Goal: Find contact information: Find contact information

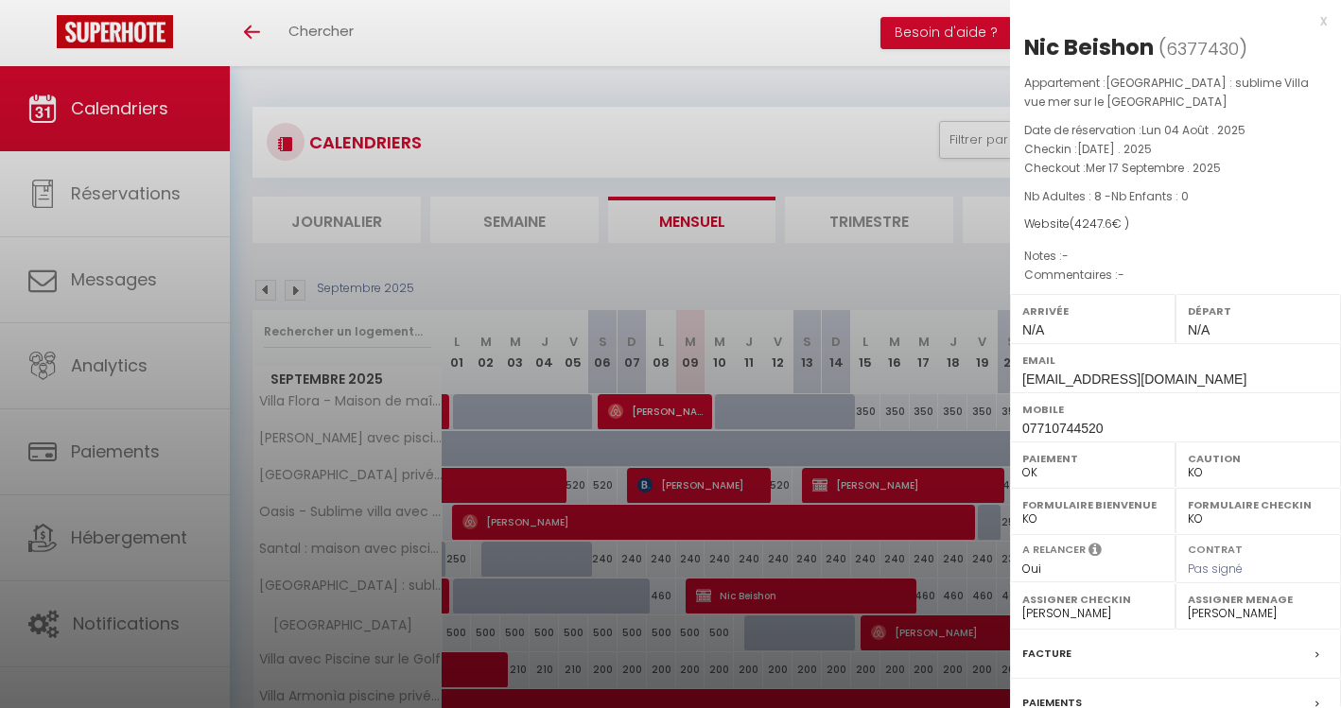
select select "KO"
select select "0"
select select "13398"
select select "37201"
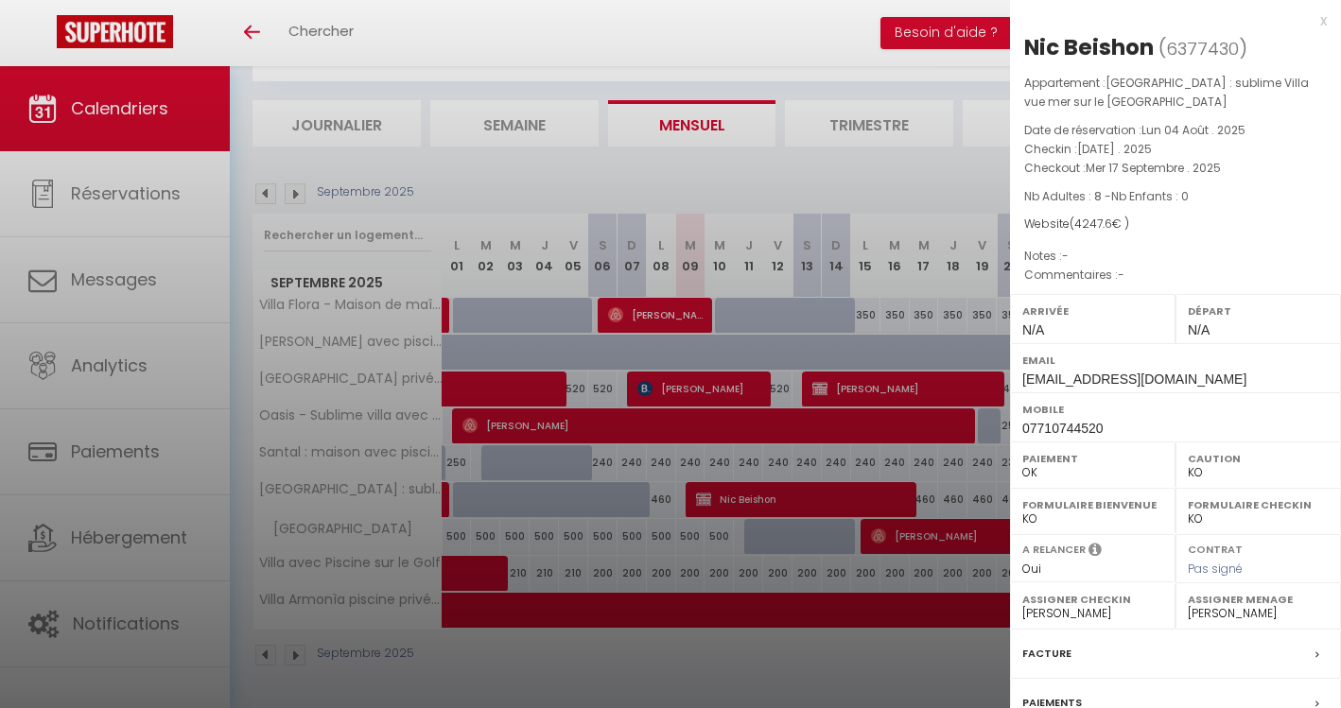
click at [1326, 19] on div "x" at bounding box center [1168, 20] width 317 height 23
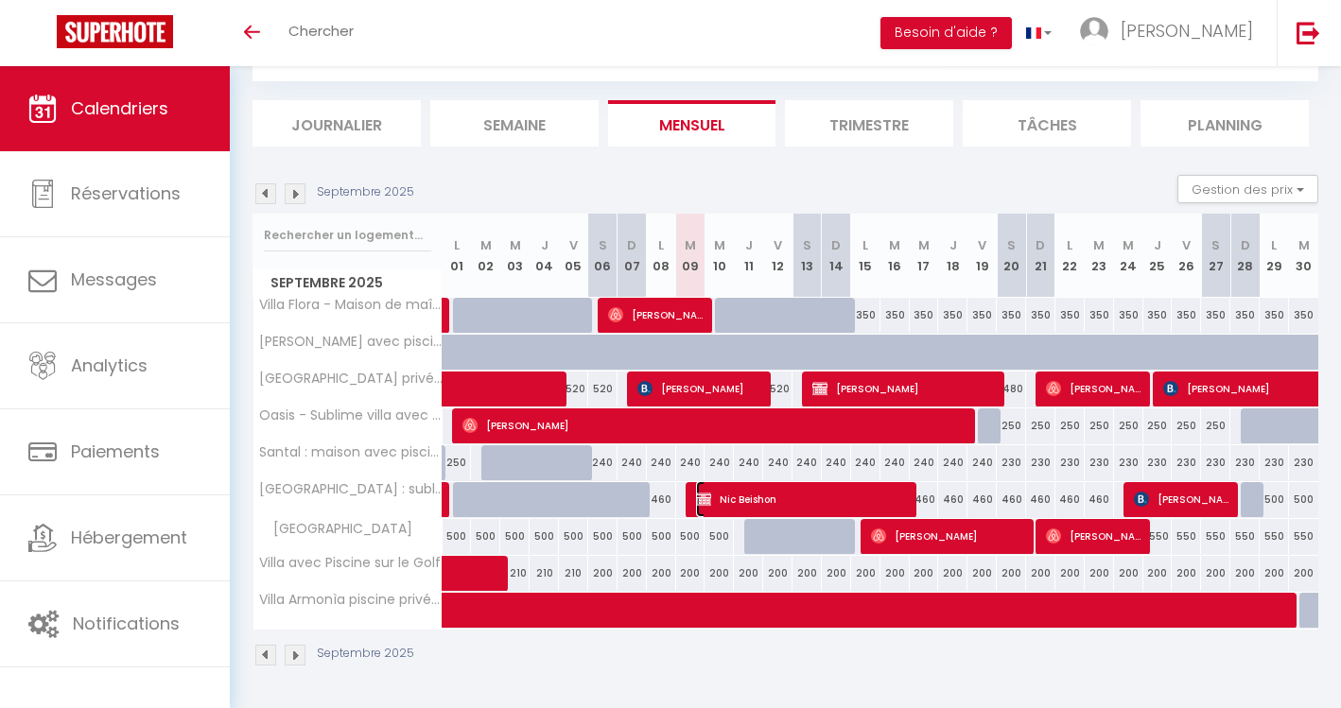
click at [772, 492] on span "Nic Beishon" at bounding box center [803, 499] width 215 height 36
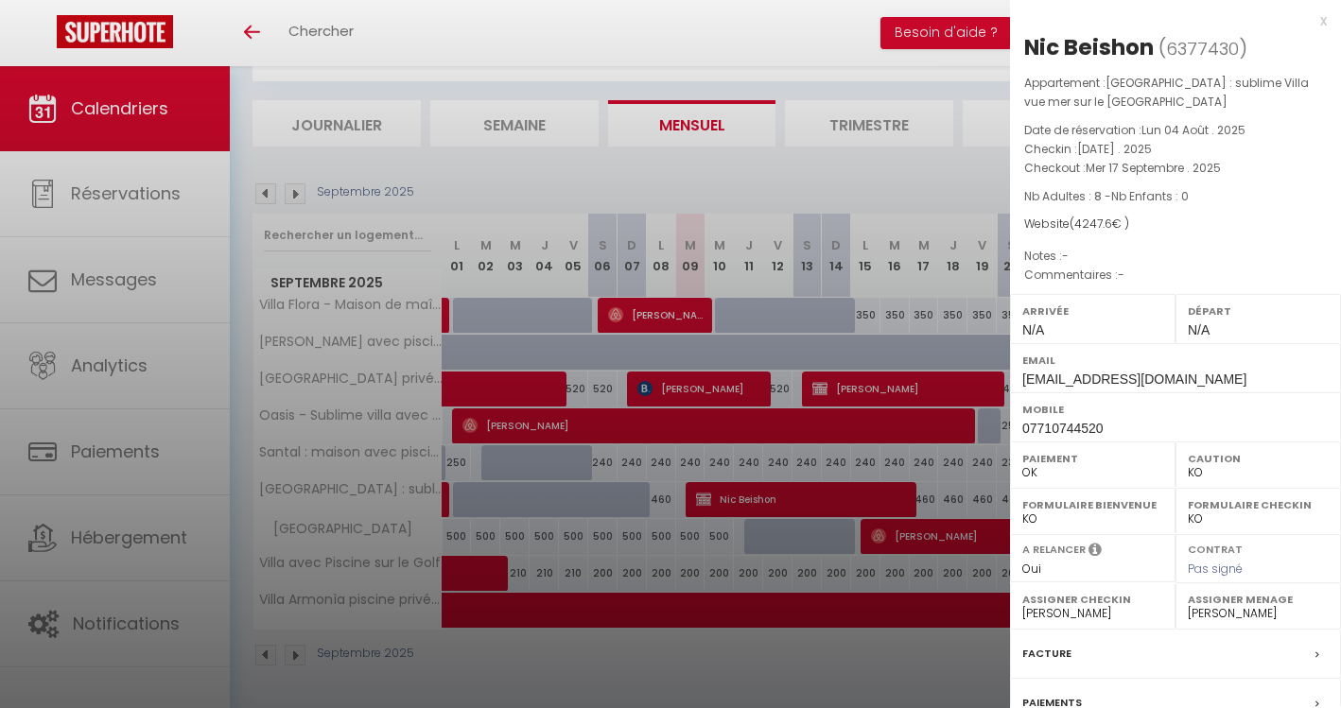
click at [1037, 377] on span "[EMAIL_ADDRESS][DOMAIN_NAME]" at bounding box center [1134, 379] width 224 height 15
copy div "[EMAIL_ADDRESS][DOMAIN_NAME]"
drag, startPoint x: 1022, startPoint y: 50, endPoint x: 1156, endPoint y: 49, distance: 133.4
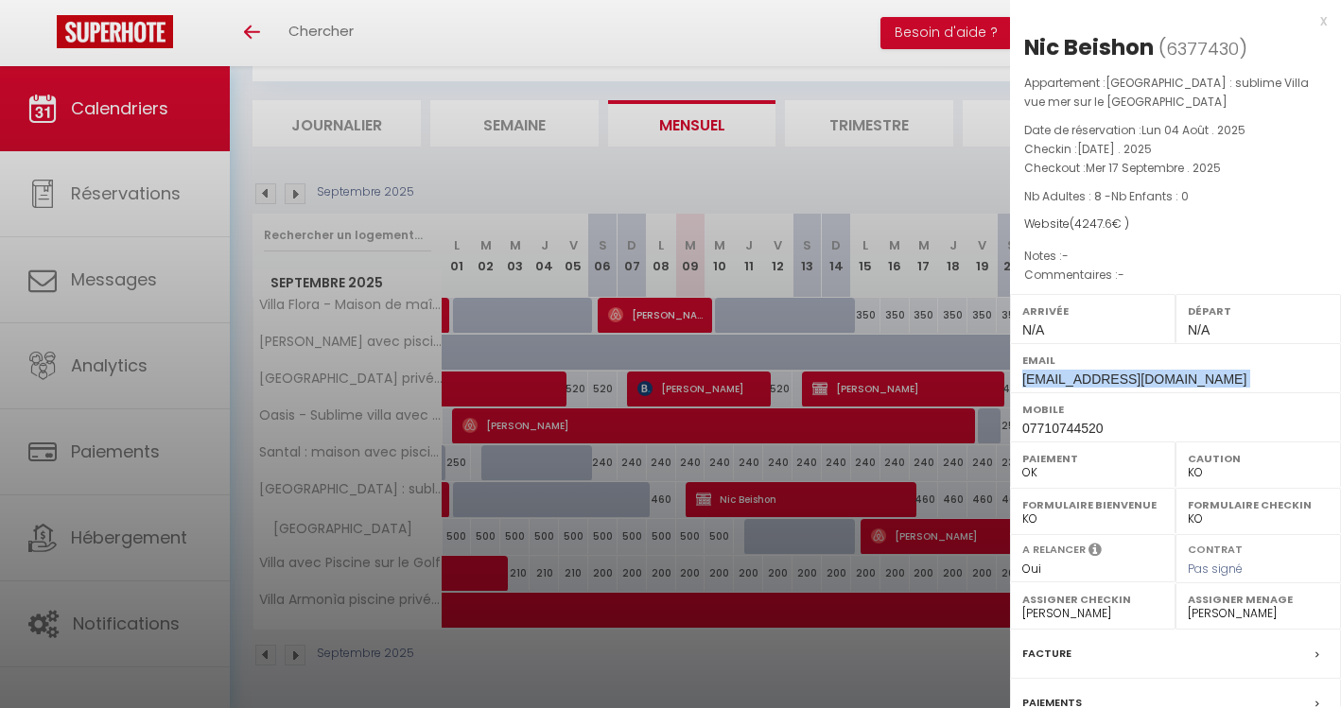
click at [1156, 49] on div "[PERSON_NAME] ( 6377430 ) Appartement : [GEOGRAPHIC_DATA] : sublime Villa vue m…" at bounding box center [1175, 452] width 331 height 840
copy div "Nic Beishon"
click at [1057, 379] on span "[EMAIL_ADDRESS][DOMAIN_NAME]" at bounding box center [1134, 379] width 224 height 15
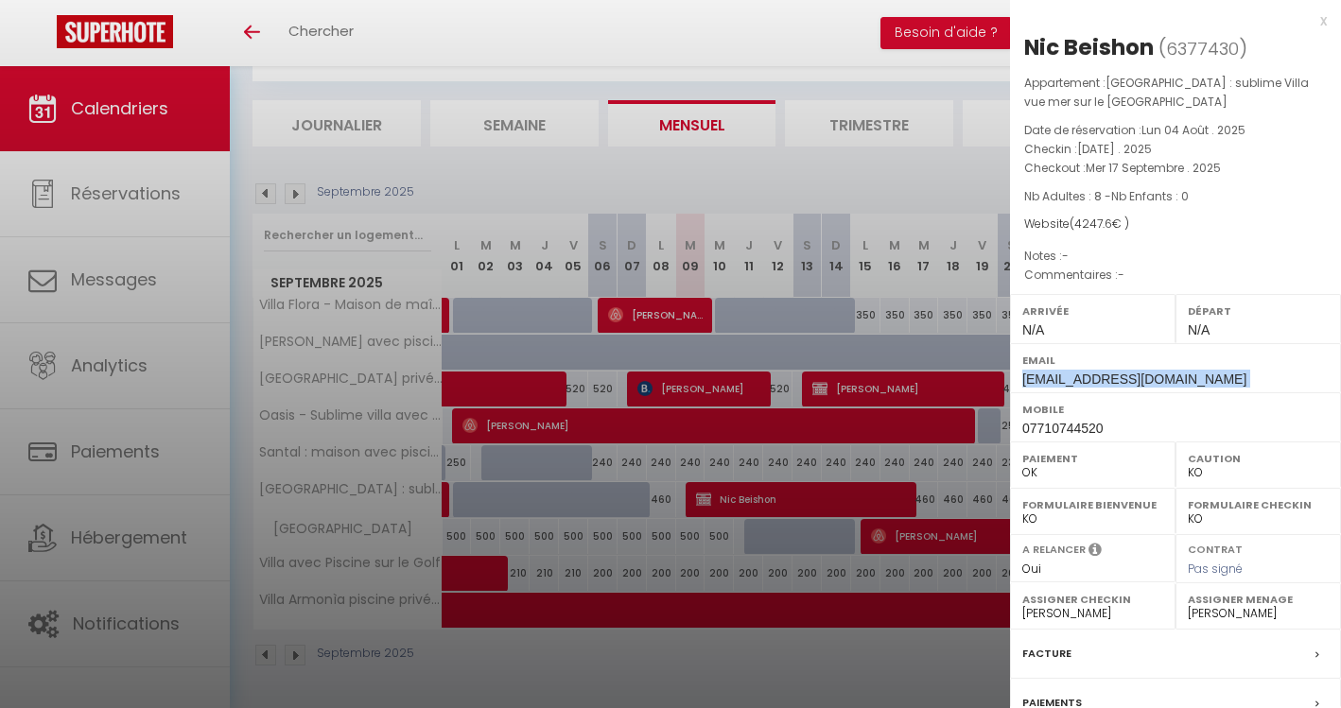
copy div "[EMAIL_ADDRESS][DOMAIN_NAME]"
